Goal: Transaction & Acquisition: Purchase product/service

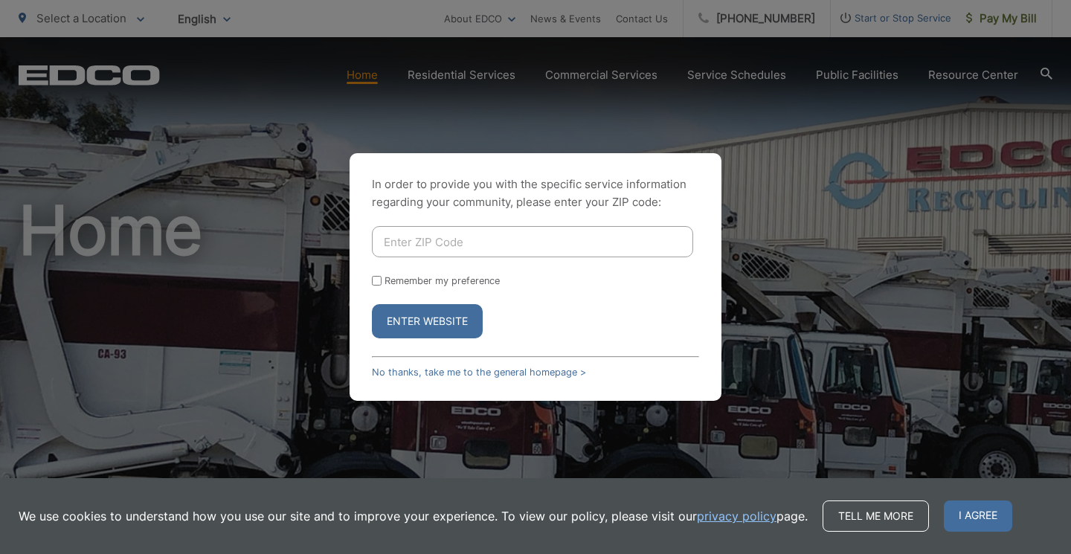
click at [969, 511] on span "I agree" at bounding box center [978, 516] width 68 height 31
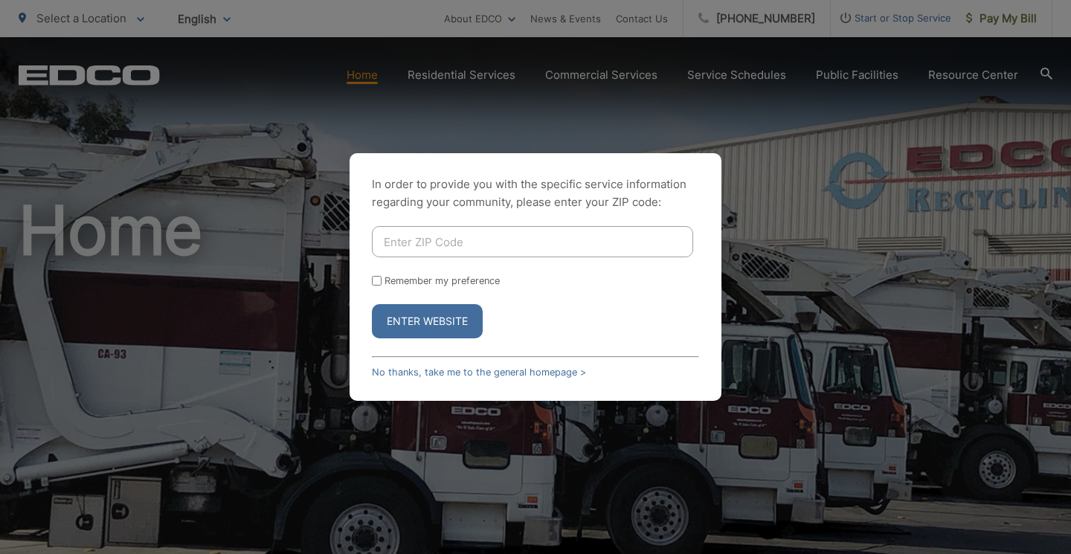
click at [469, 90] on div "In order to provide you with the specific service information regarding your co…" at bounding box center [535, 277] width 1071 height 554
click at [420, 327] on button "Enter Website" at bounding box center [427, 321] width 111 height 34
click at [413, 245] on input "Enter ZIP Code" at bounding box center [532, 241] width 321 height 31
type input "90815"
click at [372, 304] on button "Enter Website" at bounding box center [427, 321] width 111 height 34
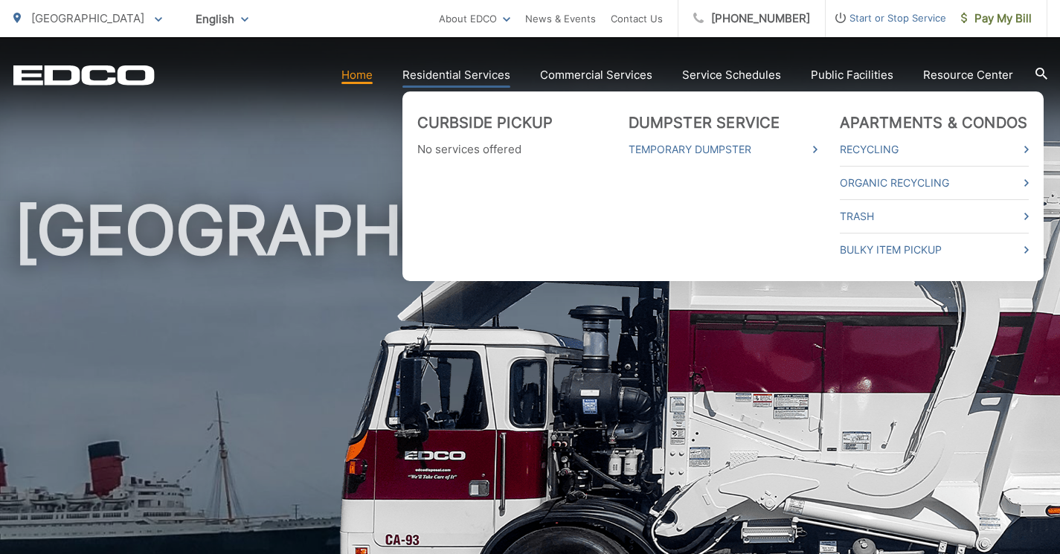
click at [484, 79] on link "Residential Services" at bounding box center [456, 75] width 108 height 18
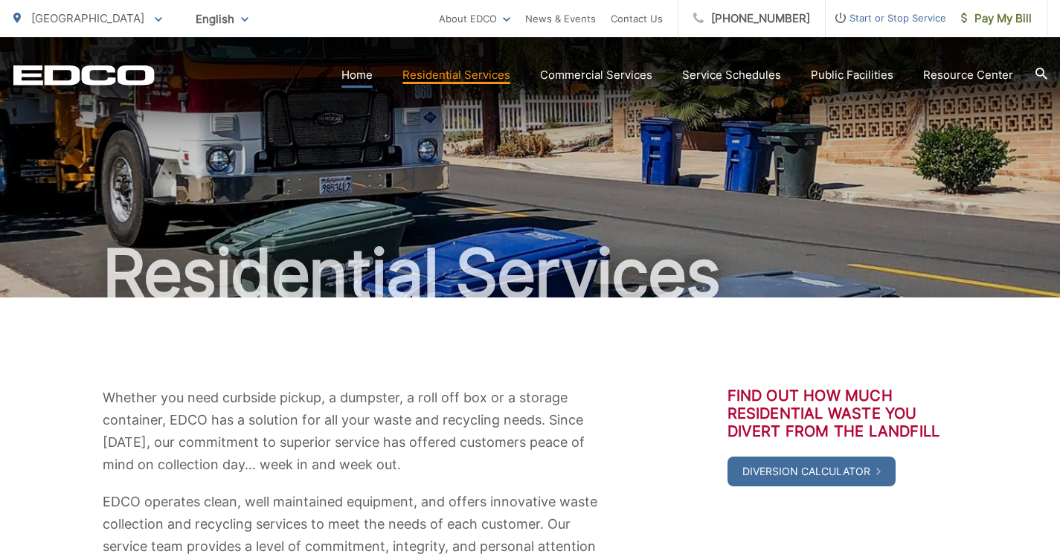
click at [366, 72] on link "Home" at bounding box center [356, 75] width 31 height 18
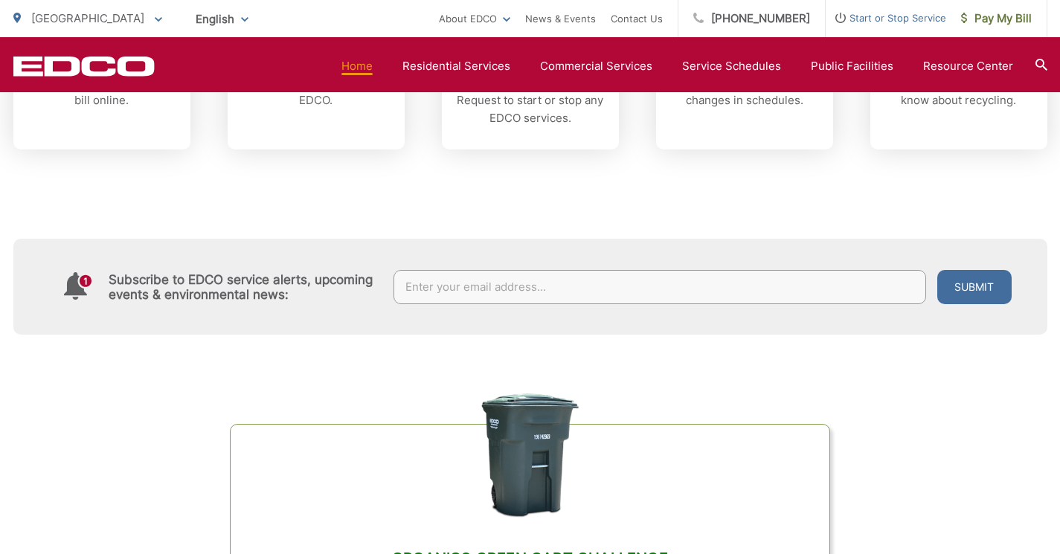
scroll to position [521, 0]
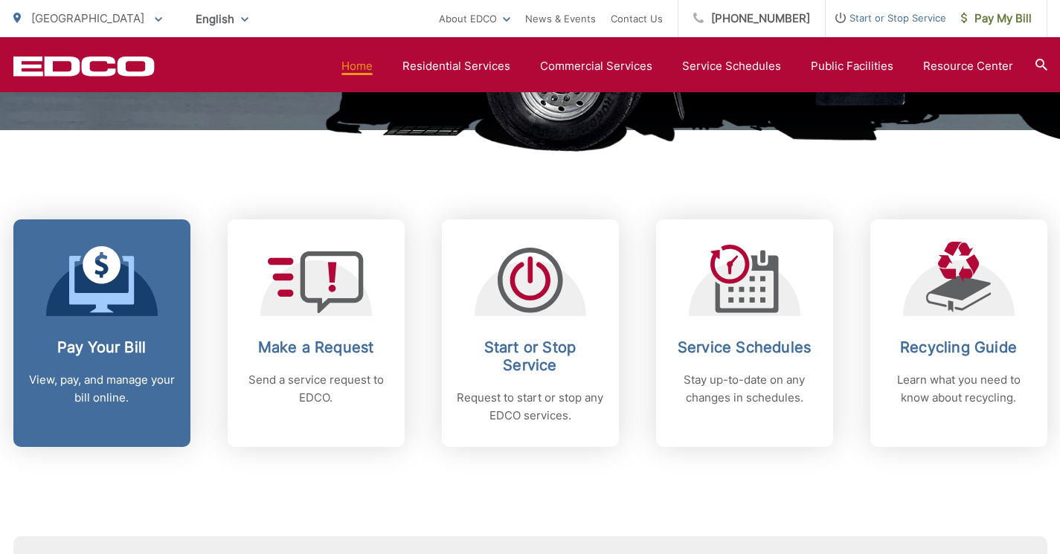
click at [129, 298] on icon at bounding box center [101, 284] width 65 height 57
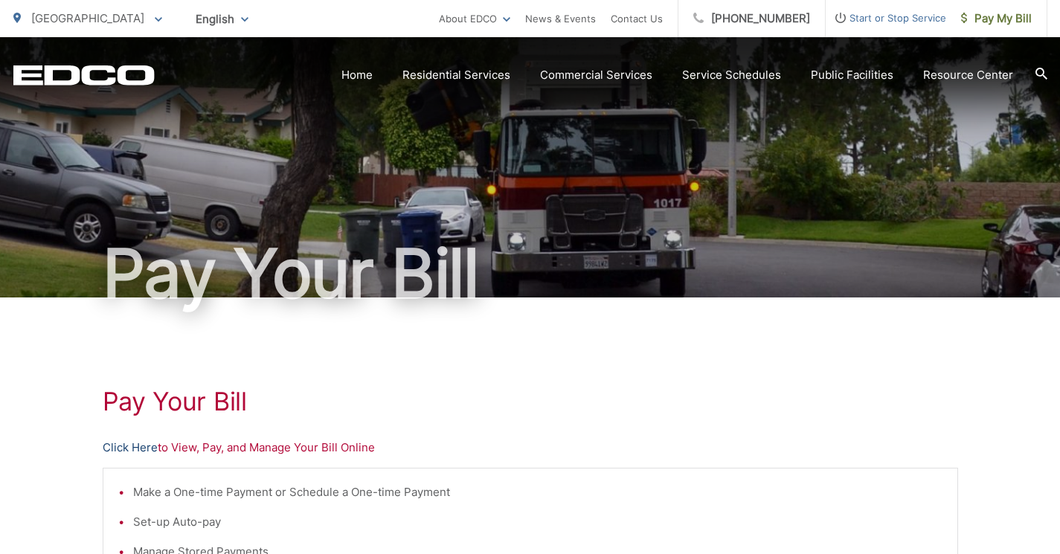
click at [135, 450] on link "Click Here" at bounding box center [130, 448] width 55 height 18
